Goal: Information Seeking & Learning: Find specific fact

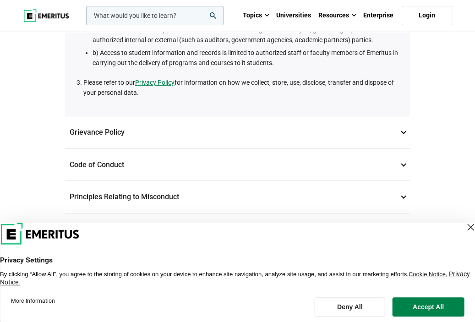
scroll to position [222, 0]
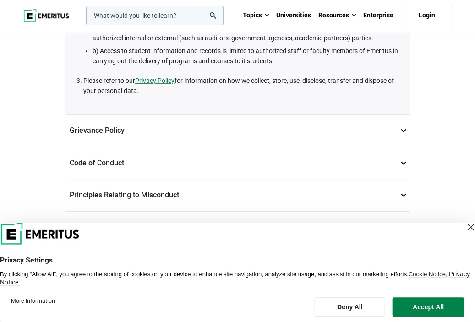
click at [464, 225] on div "Close Layer" at bounding box center [470, 227] width 13 height 13
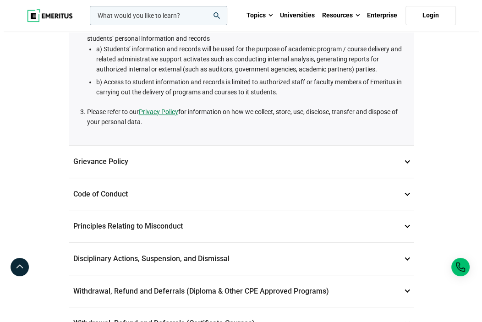
scroll to position [0, 0]
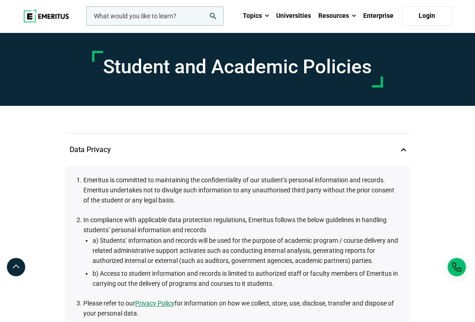
click at [183, 18] on input "woocommerce-product-search-field-0" at bounding box center [154, 15] width 137 height 19
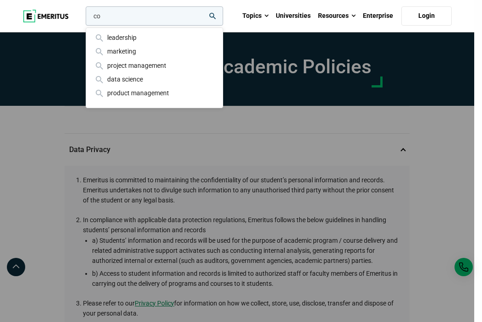
type input "c"
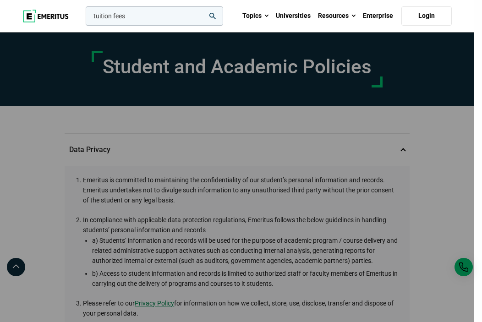
type input "tuition fees"
click at [84, 18] on button "search" at bounding box center [84, 18] width 0 height 0
